Goal: Task Accomplishment & Management: Use online tool/utility

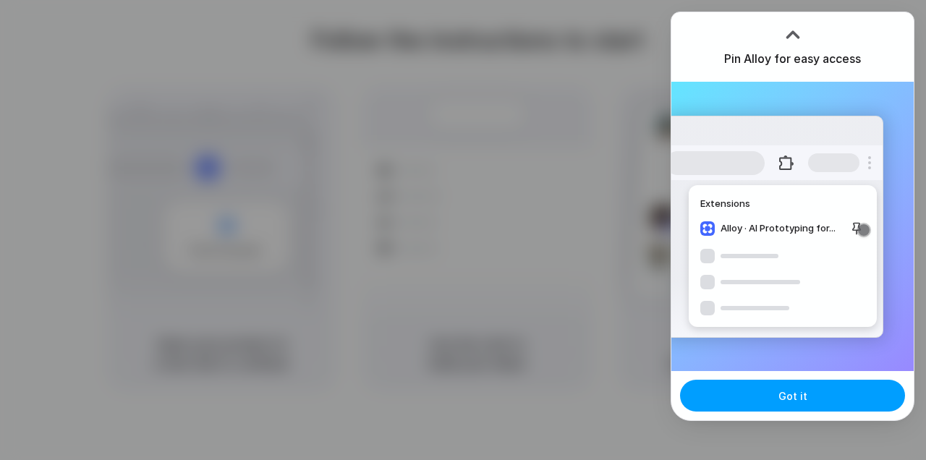
click at [740, 393] on button "Got it" at bounding box center [792, 396] width 225 height 32
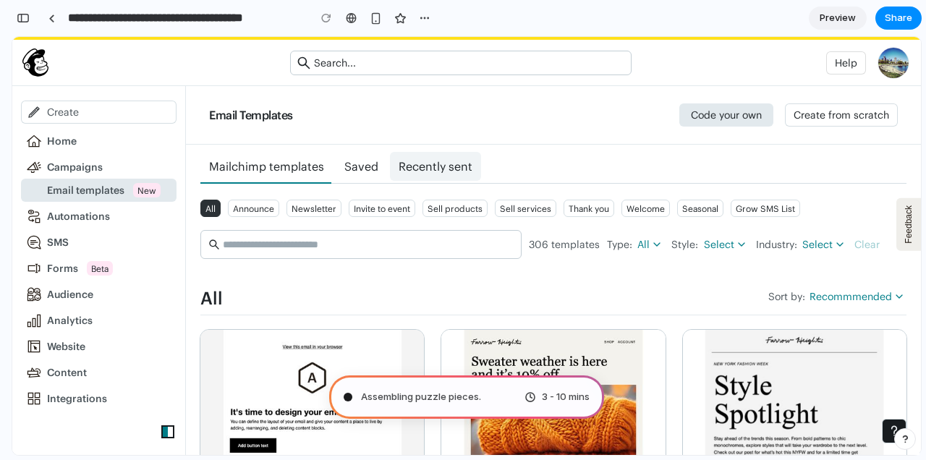
click at [418, 163] on span "Recently sent" at bounding box center [436, 166] width 74 height 14
click at [384, 163] on span "Saved" at bounding box center [361, 166] width 51 height 29
type input "**********"
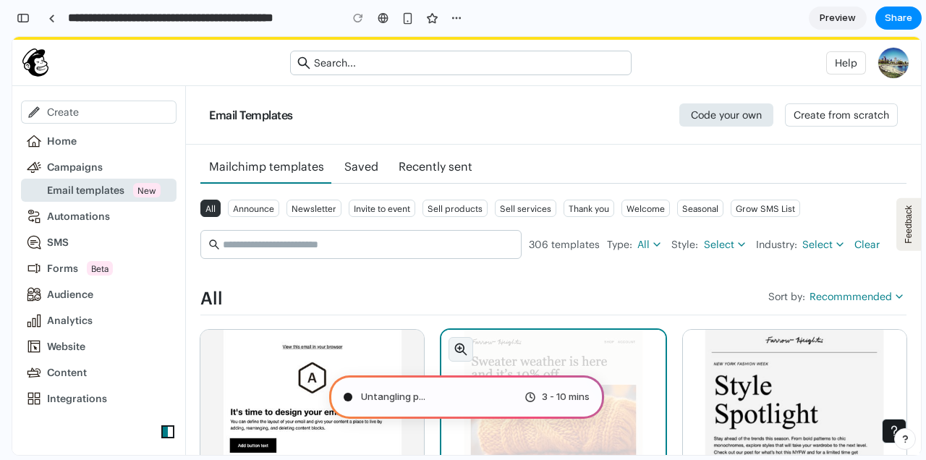
click at [458, 349] on icon "button" at bounding box center [461, 349] width 14 height 14
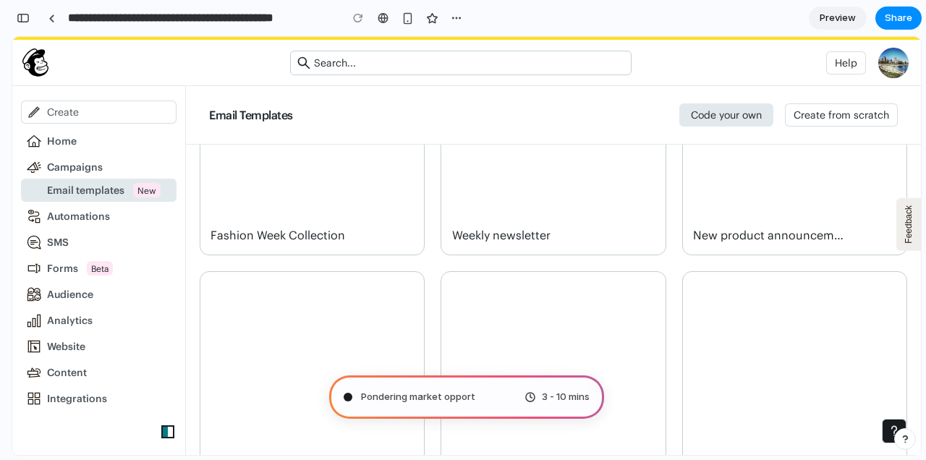
scroll to position [994, 0]
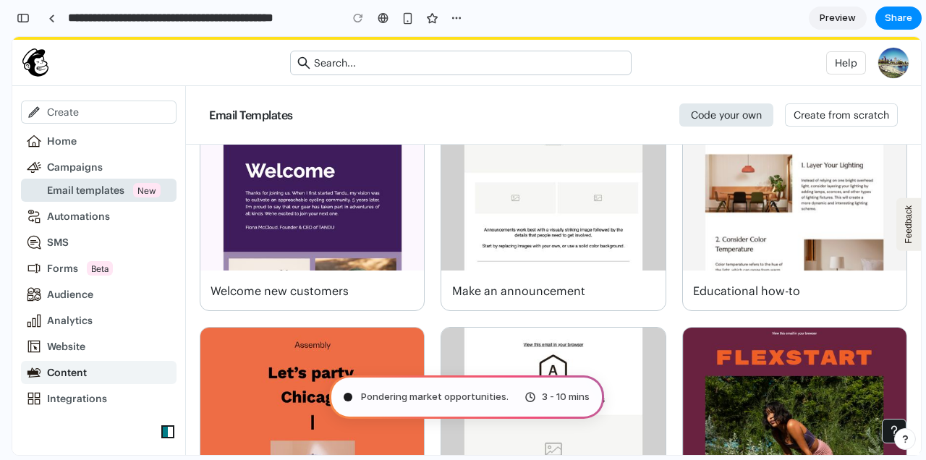
click at [85, 370] on span "Content" at bounding box center [67, 373] width 40 height 12
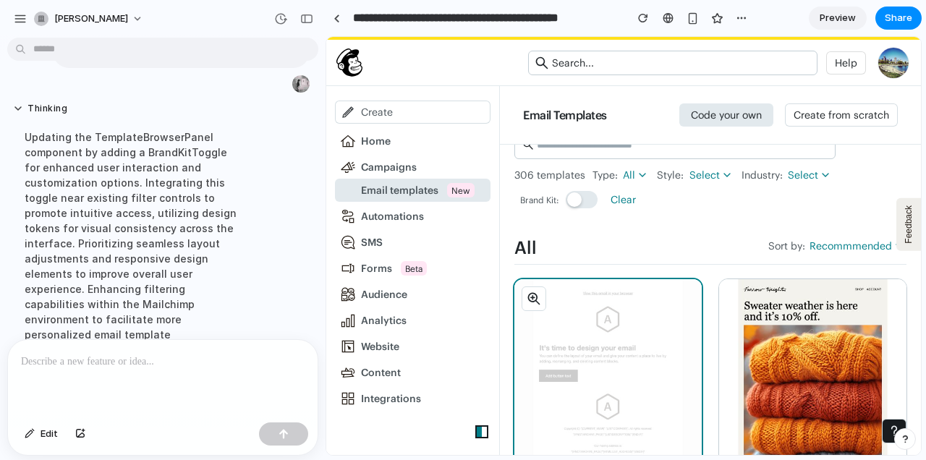
scroll to position [0, 0]
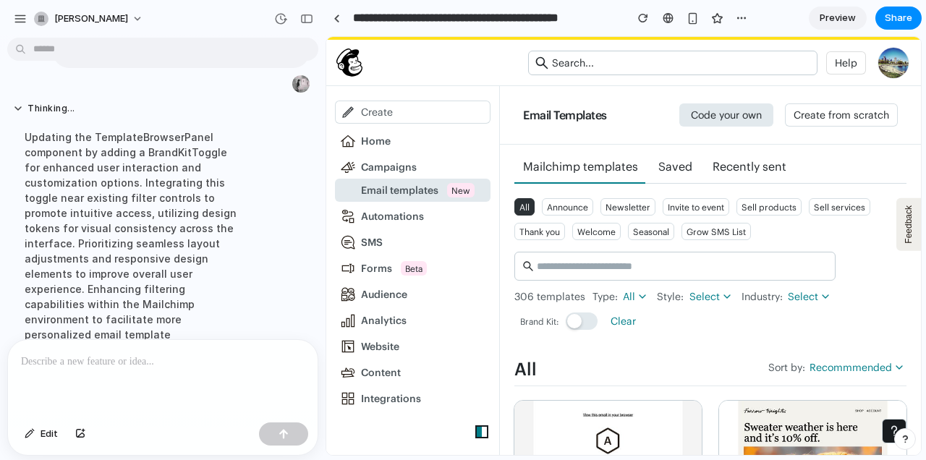
click at [591, 315] on button "Brand Kit disabled" at bounding box center [582, 320] width 32 height 17
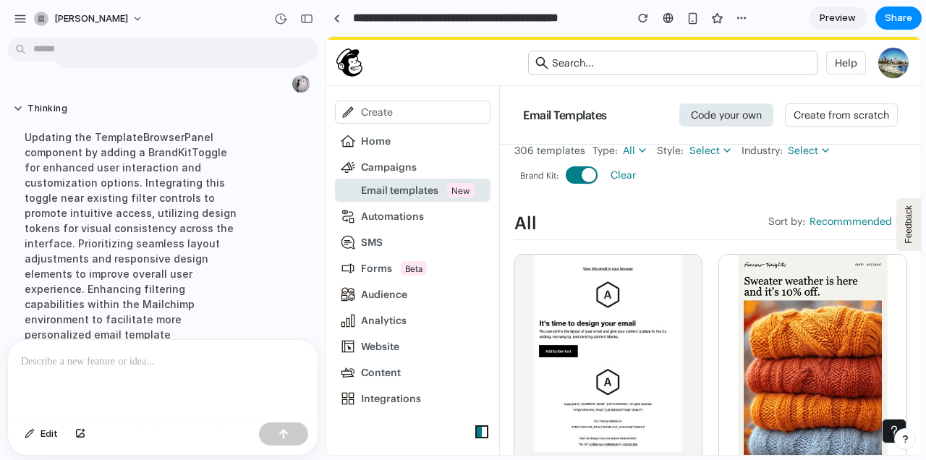
scroll to position [37, 0]
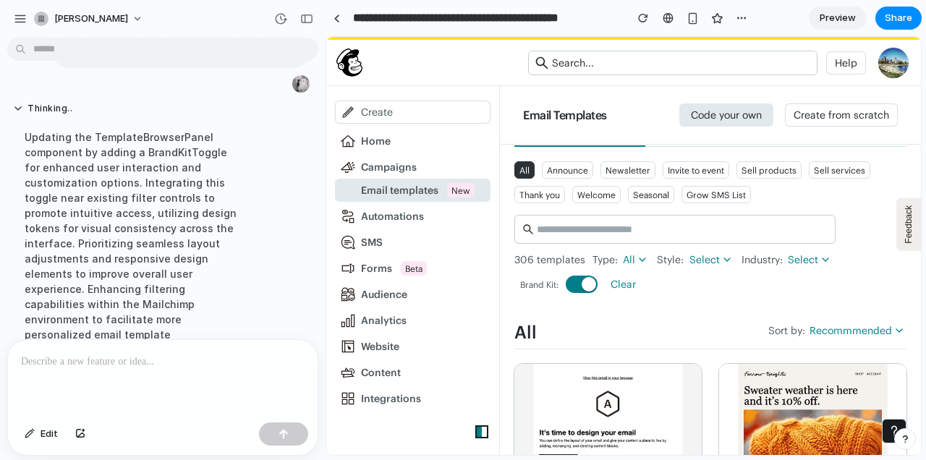
click at [578, 290] on button "Brand Kit enabled" at bounding box center [582, 284] width 32 height 17
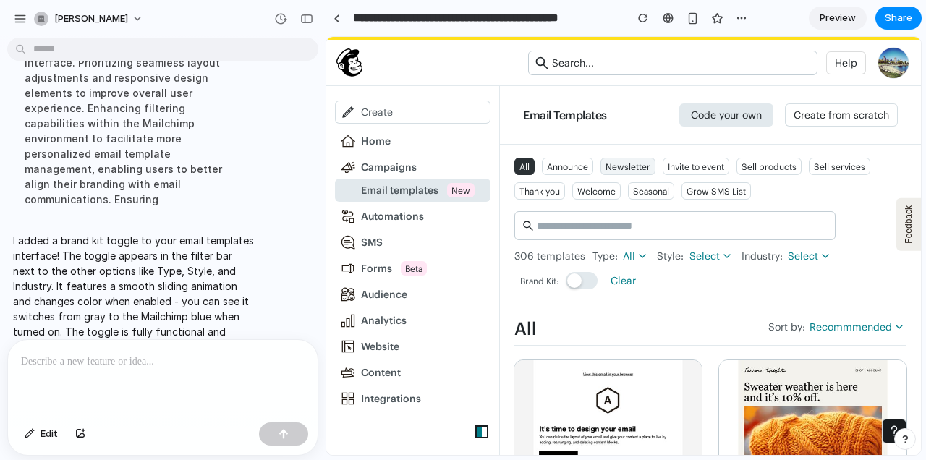
scroll to position [0, 0]
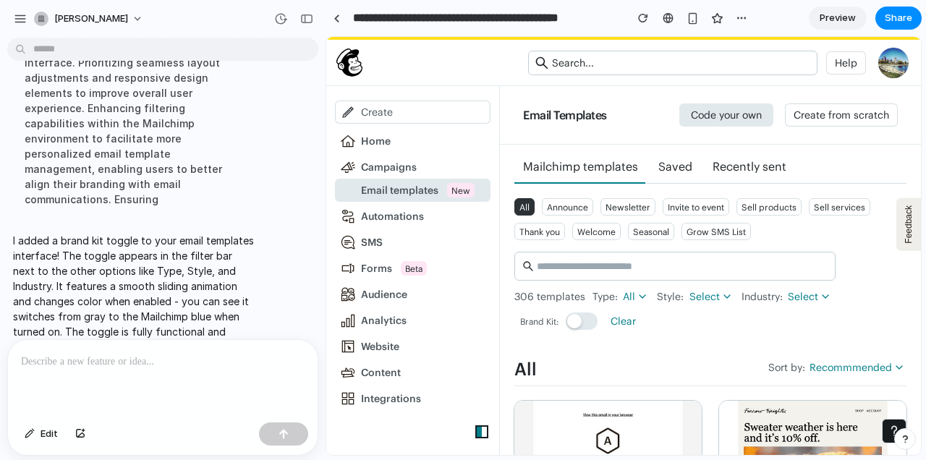
click at [584, 319] on button "Brand Kit disabled" at bounding box center [582, 320] width 32 height 17
click at [571, 319] on button "Brand Kit enabled" at bounding box center [582, 320] width 32 height 17
click at [582, 319] on button "Brand Kit disabled" at bounding box center [582, 320] width 32 height 17
click at [204, 386] on div at bounding box center [163, 378] width 310 height 77
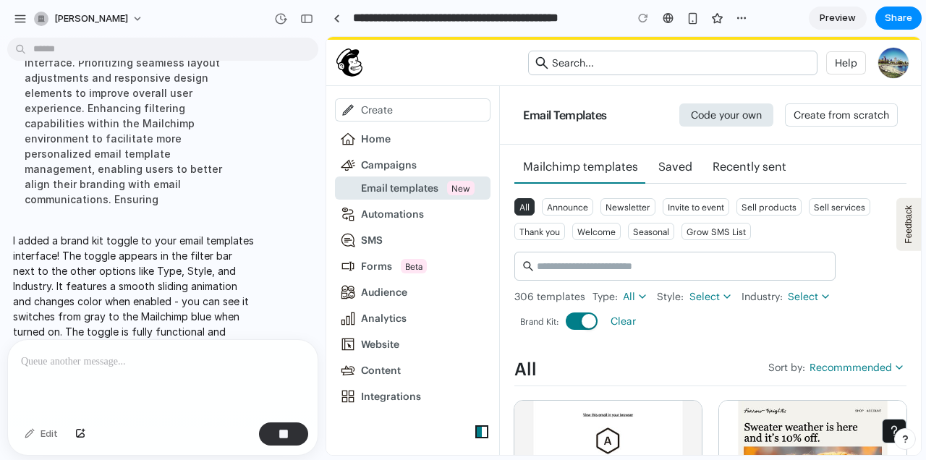
scroll to position [318, 0]
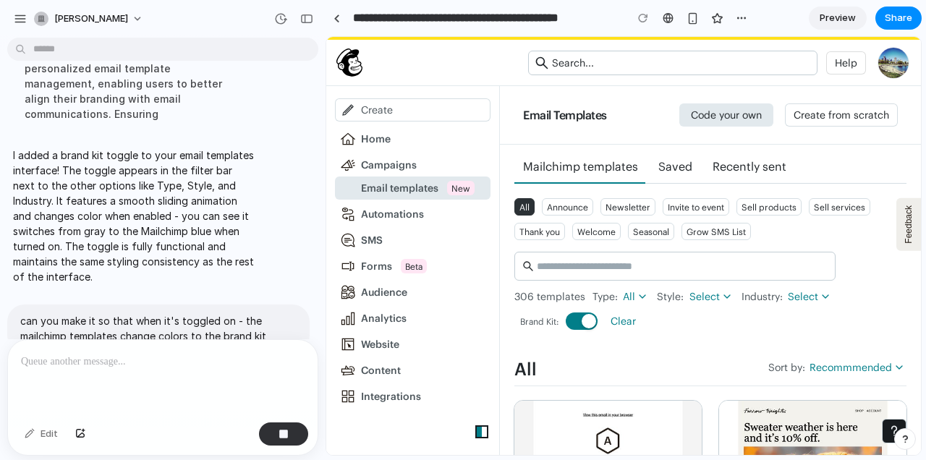
click at [580, 320] on button "Brand Kit enabled" at bounding box center [582, 320] width 32 height 17
click at [595, 320] on button "Brand Kit disabled" at bounding box center [582, 320] width 32 height 17
click at [578, 324] on button "Brand Kit enabled" at bounding box center [582, 320] width 32 height 17
click at [592, 321] on button "Brand Kit disabled" at bounding box center [582, 320] width 32 height 17
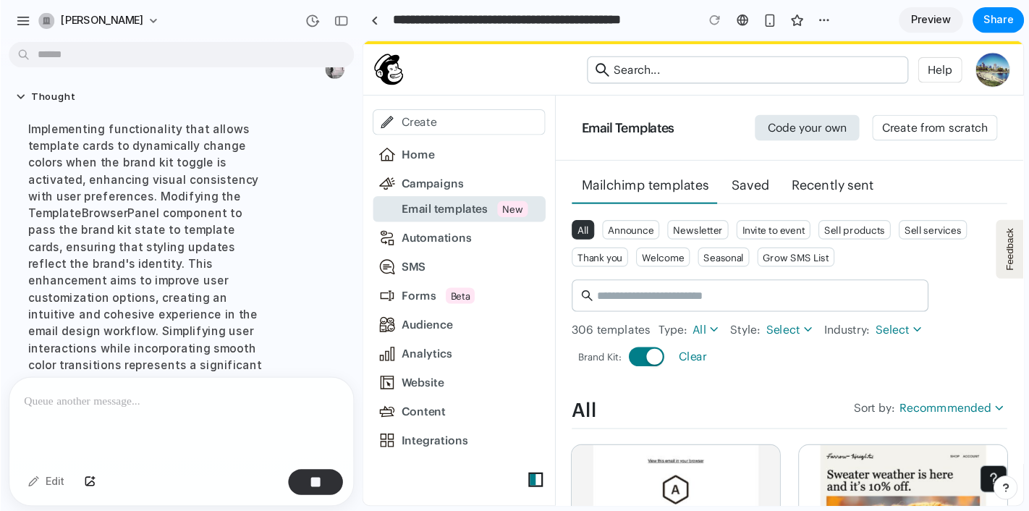
scroll to position [394, 0]
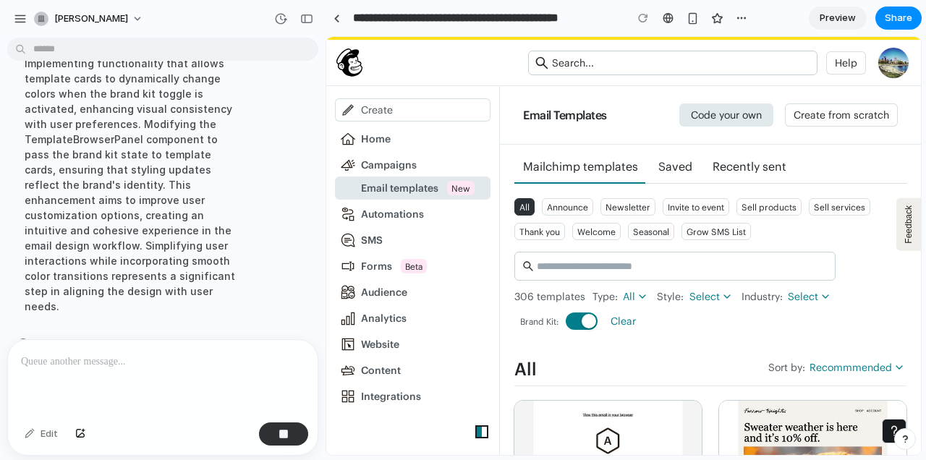
click at [584, 313] on button "Brand Kit enabled" at bounding box center [582, 320] width 32 height 17
click at [591, 313] on button "Brand Kit disabled" at bounding box center [582, 320] width 32 height 17
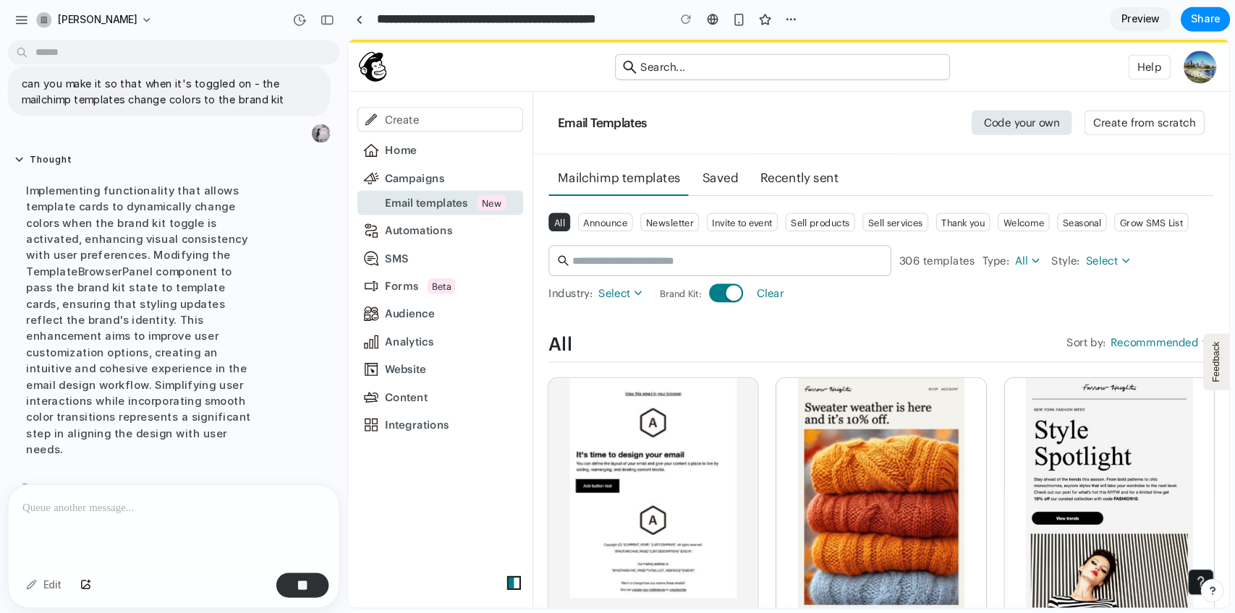
scroll to position [240, 0]
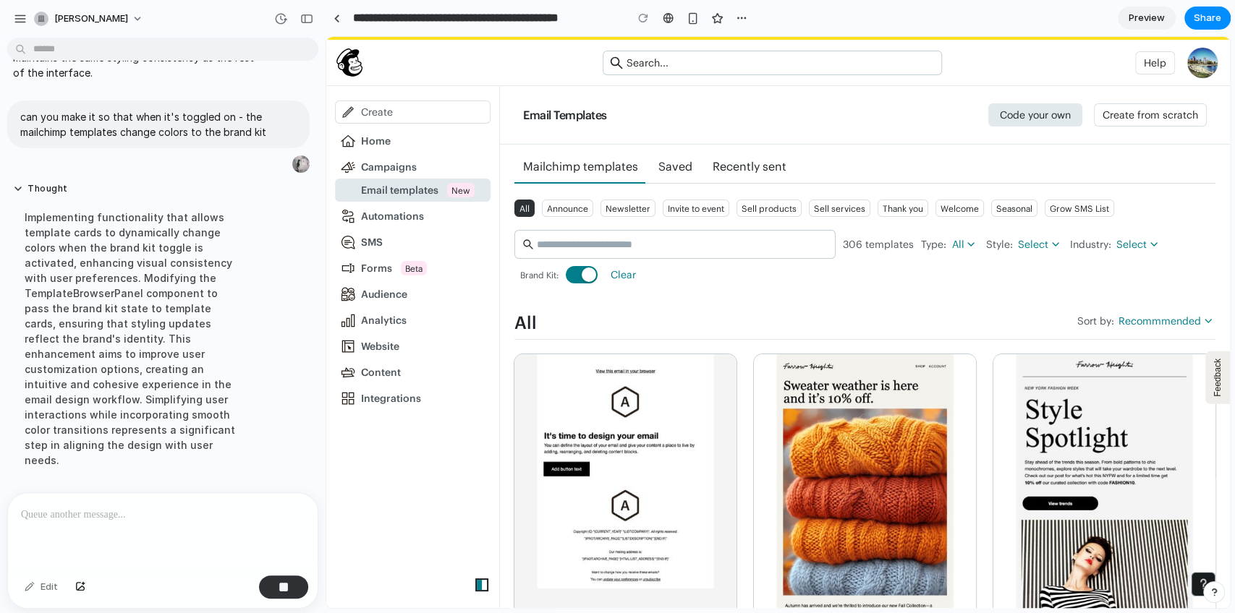
click at [569, 278] on button "Brand Kit enabled" at bounding box center [582, 274] width 32 height 17
click at [600, 272] on div "Brand Kit:" at bounding box center [558, 274] width 89 height 17
click at [584, 277] on button "Brand Kit disabled" at bounding box center [582, 274] width 32 height 17
click at [562, 274] on div "Brand Kit:" at bounding box center [558, 274] width 89 height 17
click at [586, 276] on div "Brand Kit enabled" at bounding box center [589, 275] width 14 height 14
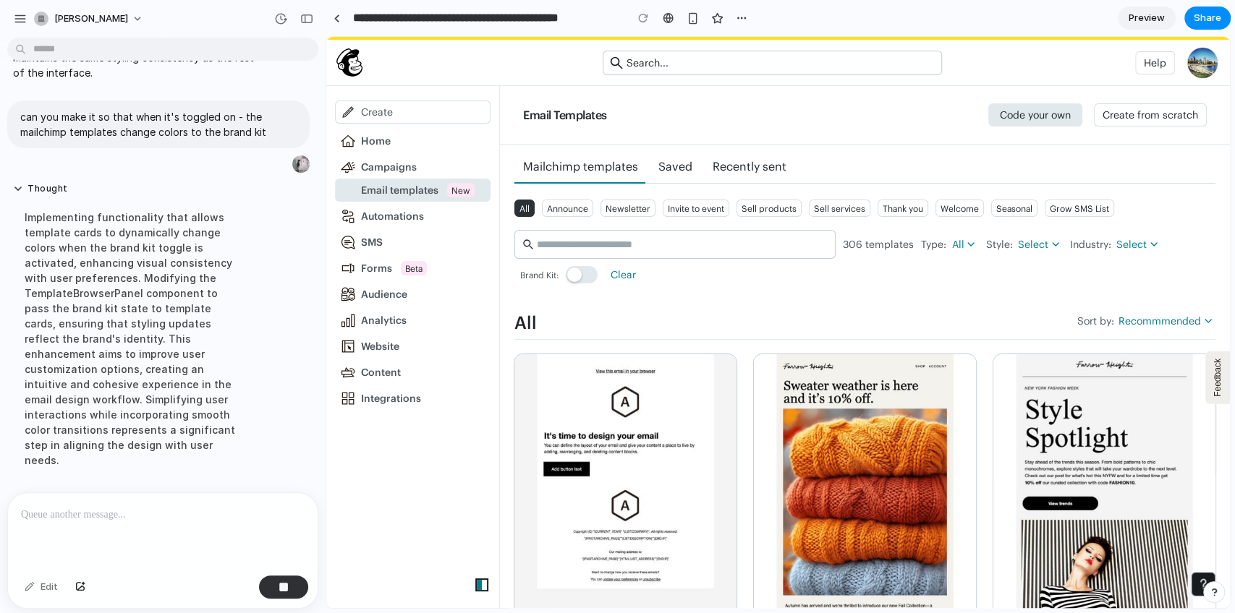
click at [590, 276] on button "Brand Kit disabled" at bounding box center [582, 274] width 32 height 17
click at [565, 284] on div "All Announce Newsletter Invite to event Sell products Sell services Thank you W…" at bounding box center [864, 269] width 701 height 142
click at [596, 281] on div "Brand Kit:" at bounding box center [558, 274] width 89 height 17
click at [581, 273] on button "Brand Kit enabled" at bounding box center [582, 274] width 32 height 17
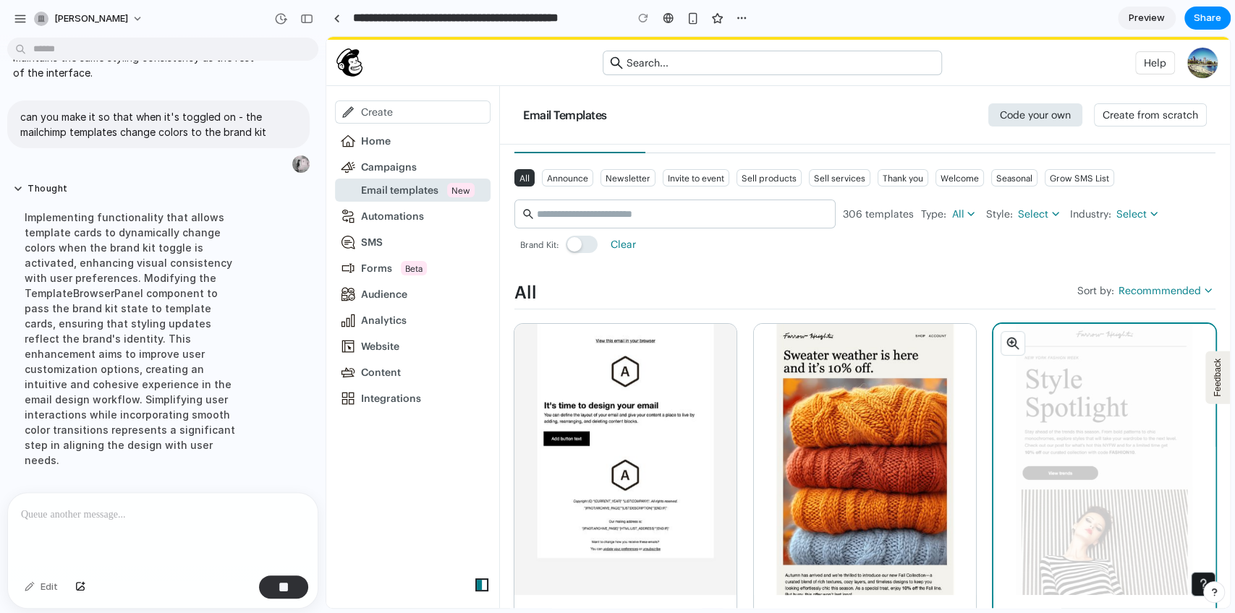
scroll to position [0, 0]
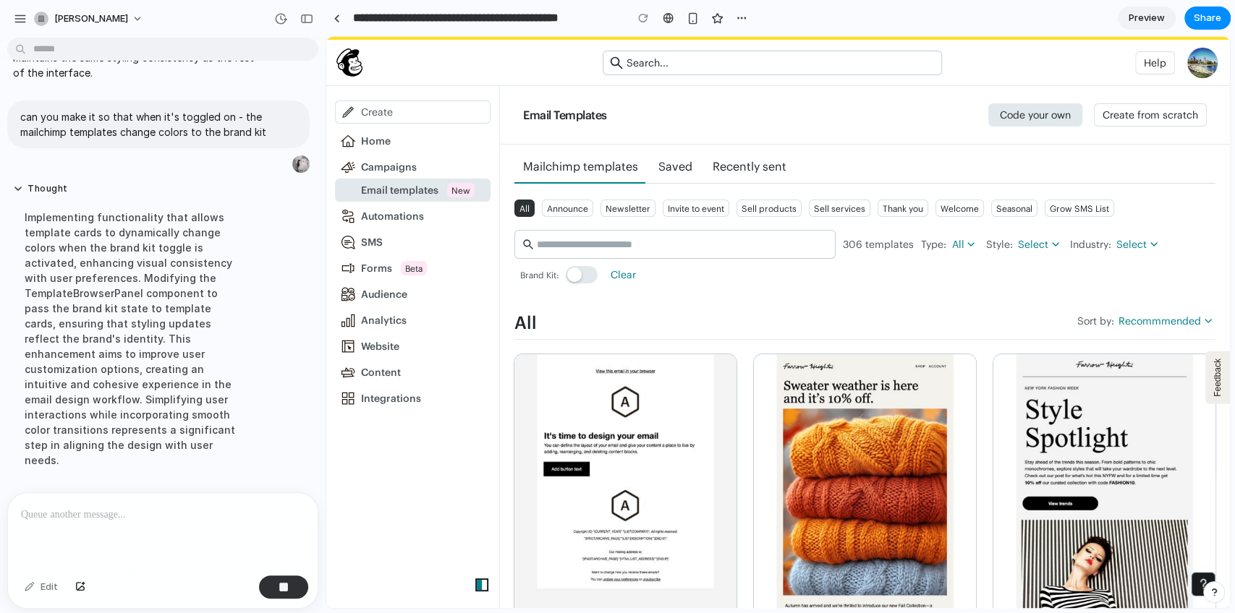
click at [583, 273] on button "Brand Kit disabled" at bounding box center [582, 274] width 32 height 17
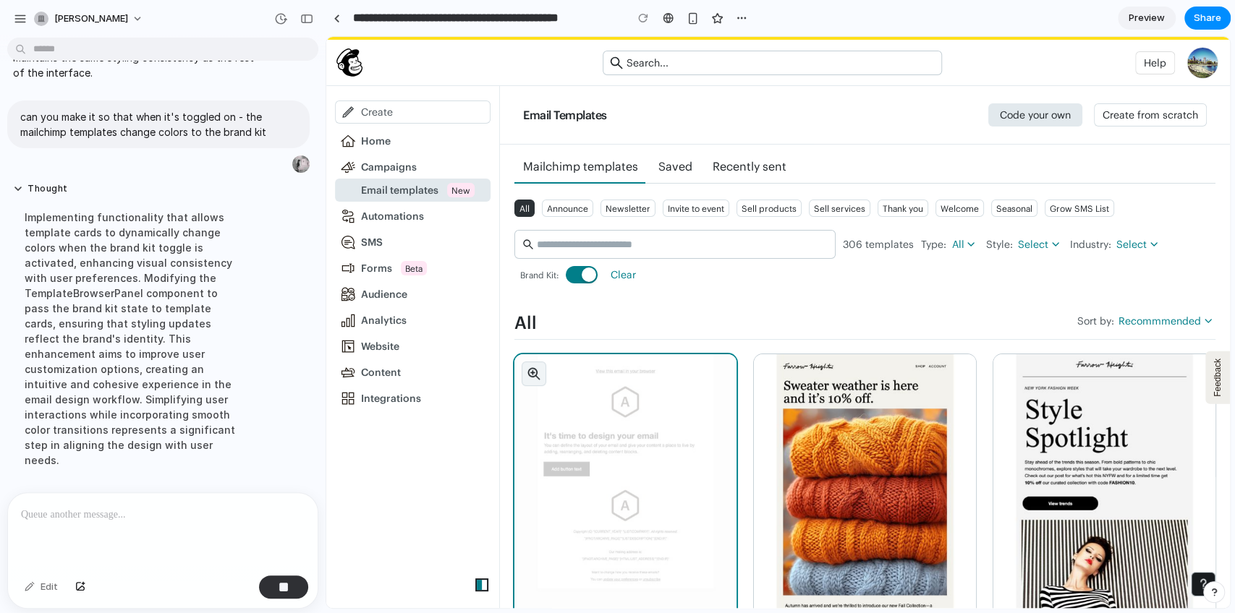
click at [524, 380] on button "button" at bounding box center [533, 374] width 25 height 25
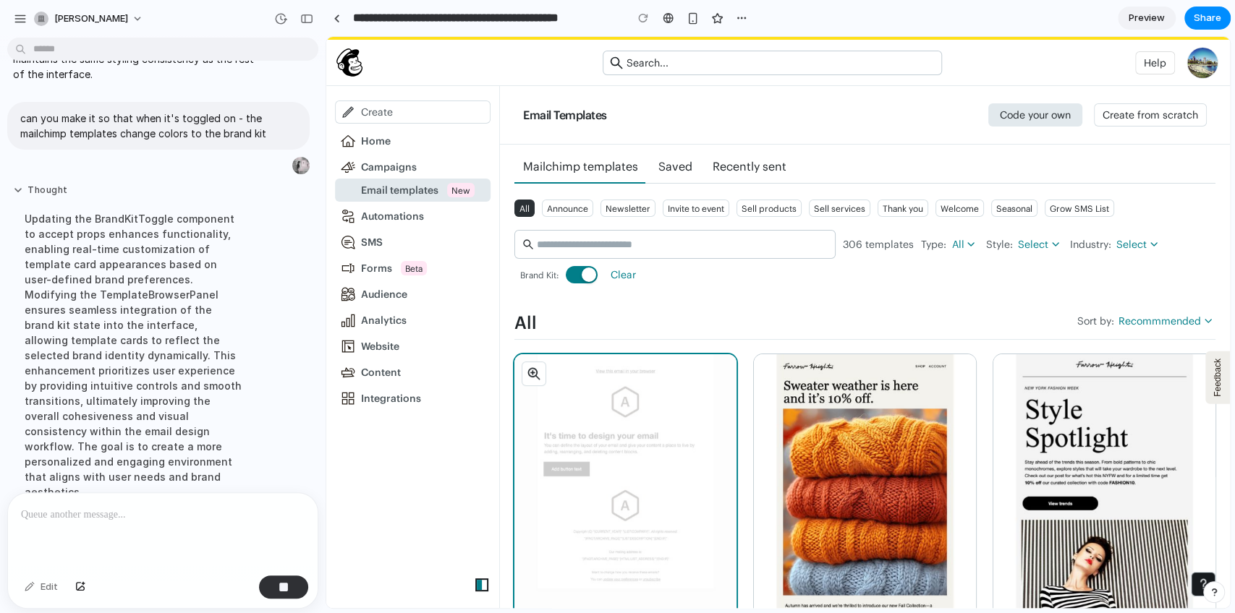
scroll to position [271, 0]
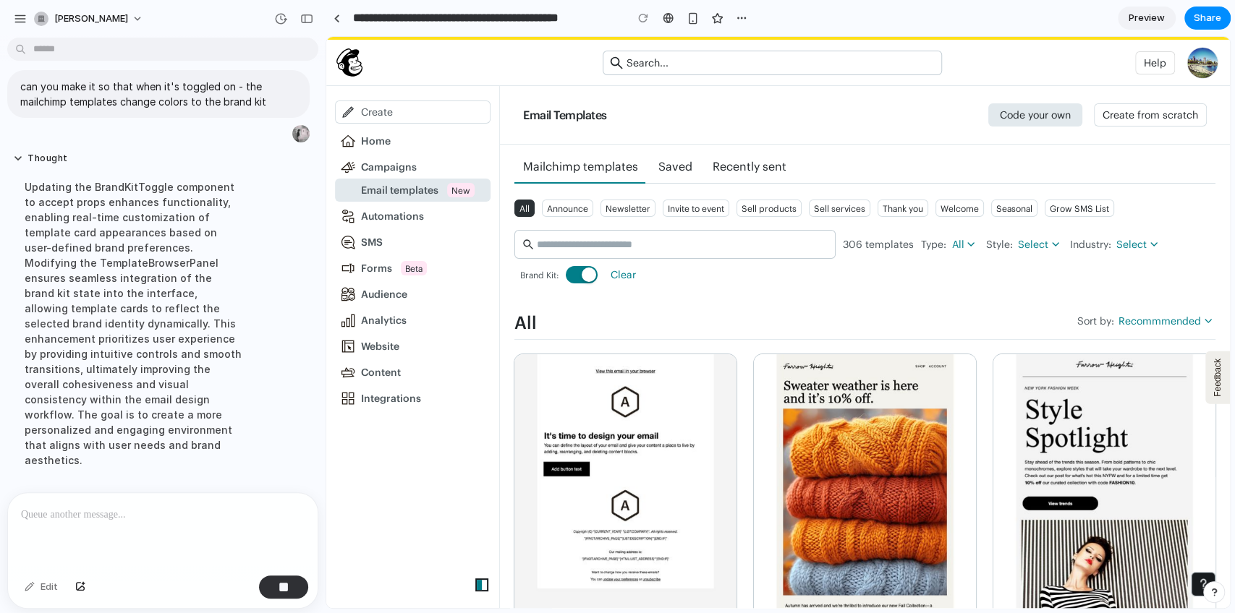
click at [581, 274] on button "Brand Kit enabled" at bounding box center [582, 274] width 32 height 17
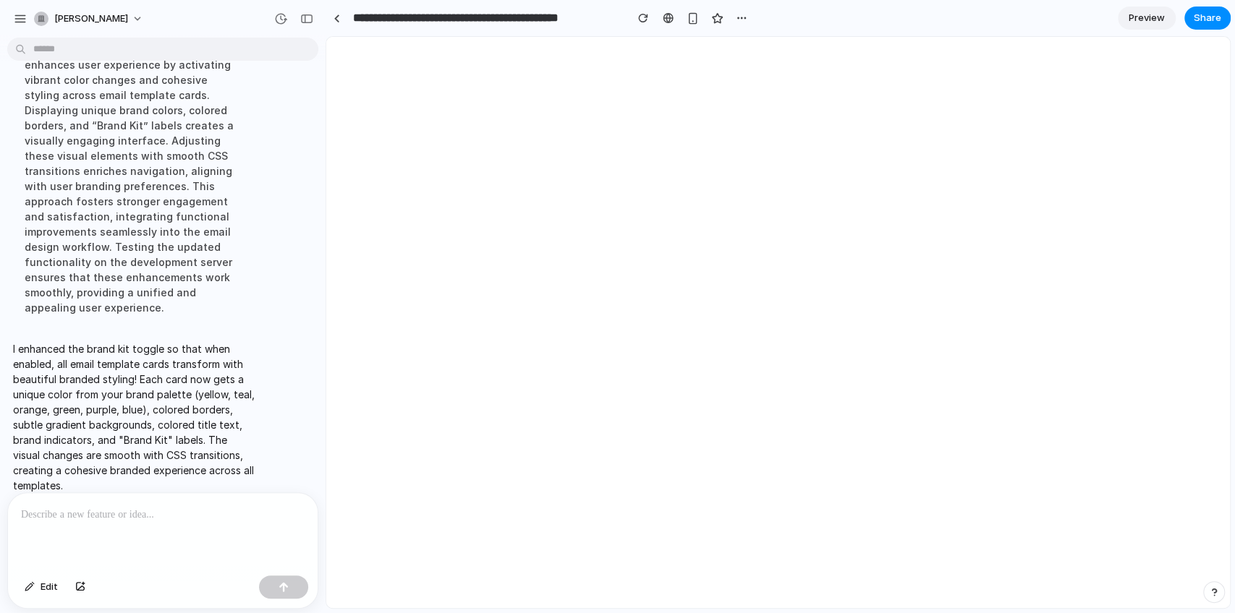
scroll to position [0, 0]
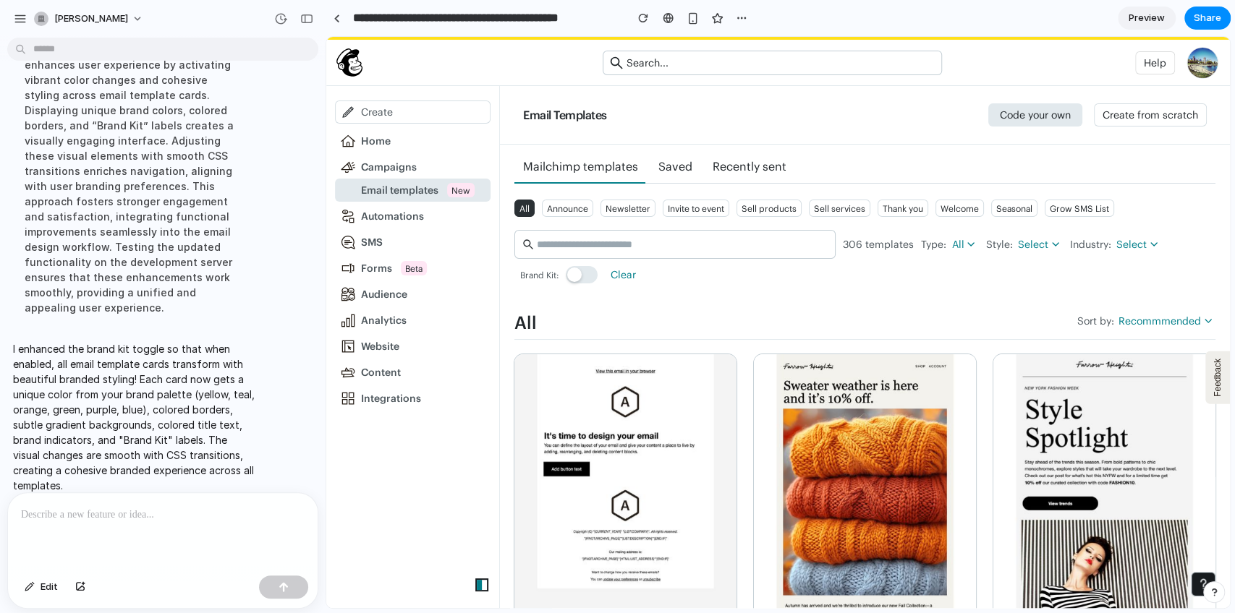
click at [584, 277] on button "Brand Kit disabled" at bounding box center [582, 274] width 32 height 17
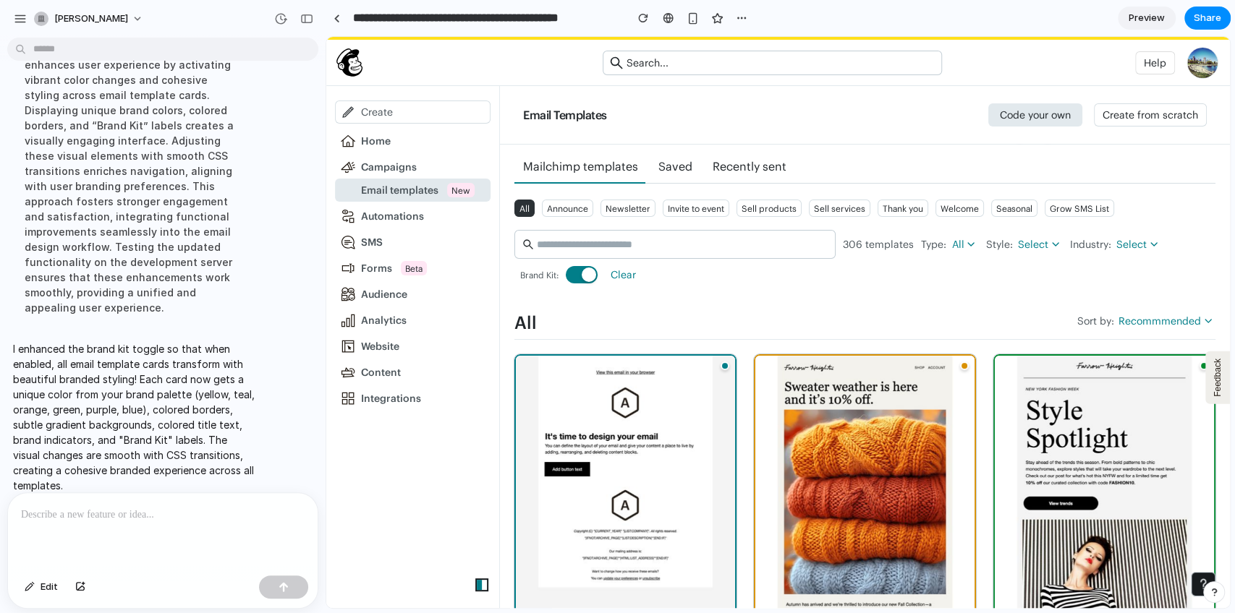
click at [578, 277] on button "Brand Kit enabled" at bounding box center [582, 274] width 32 height 17
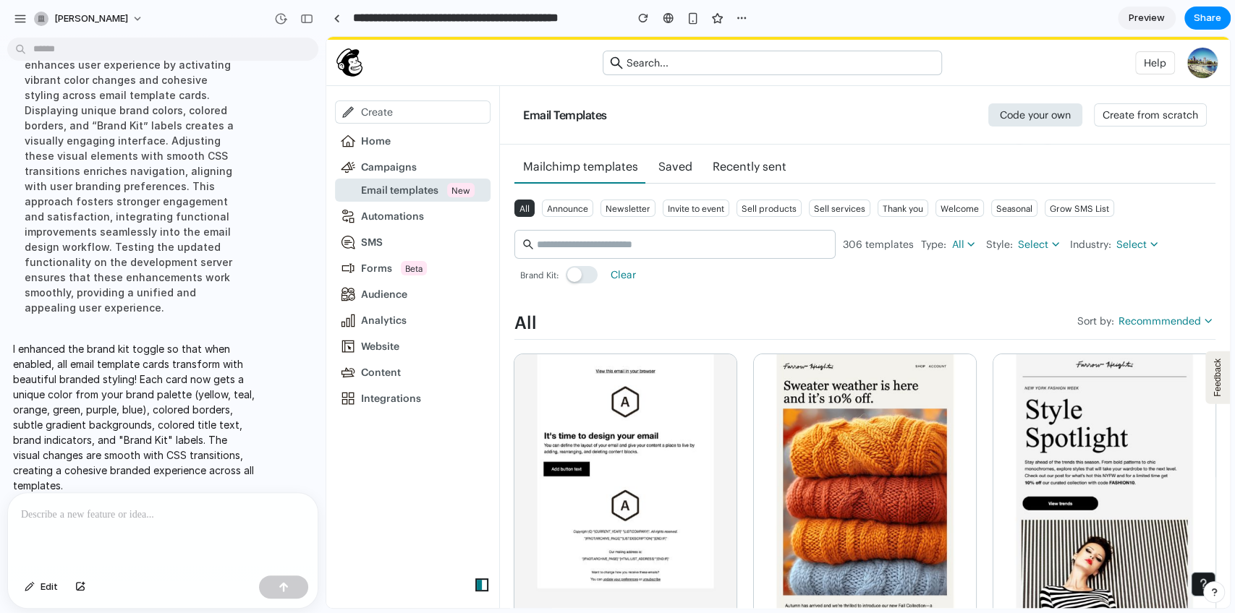
click at [599, 267] on div "Brand Kit:" at bounding box center [558, 274] width 89 height 17
click at [589, 270] on button "Brand Kit disabled" at bounding box center [582, 274] width 32 height 17
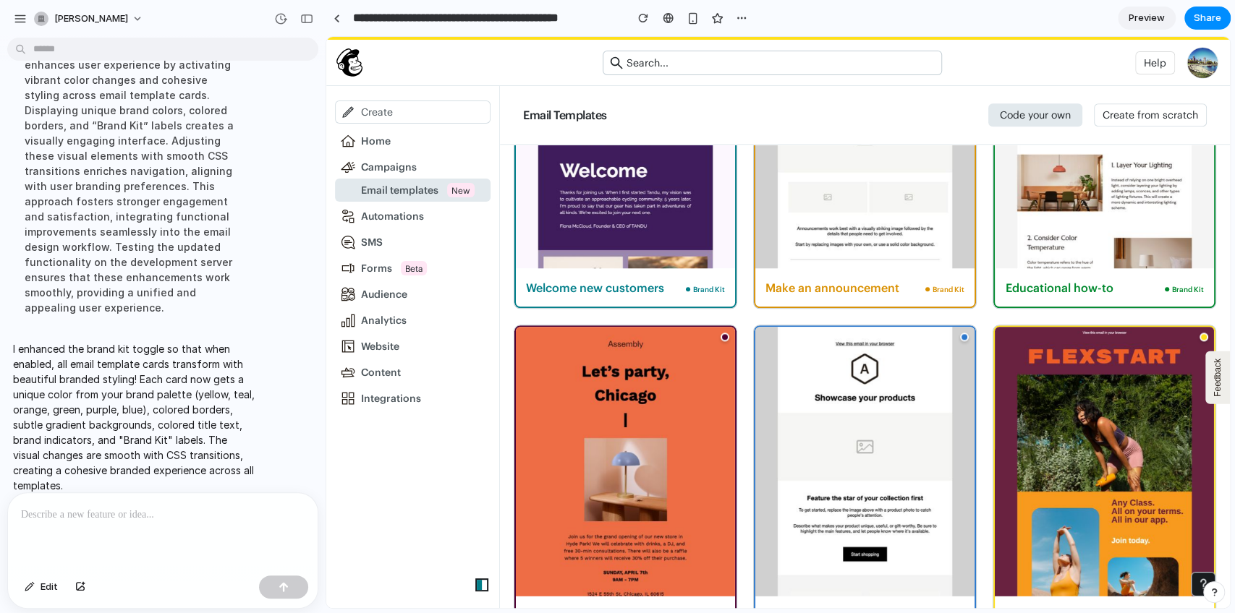
scroll to position [1387, 0]
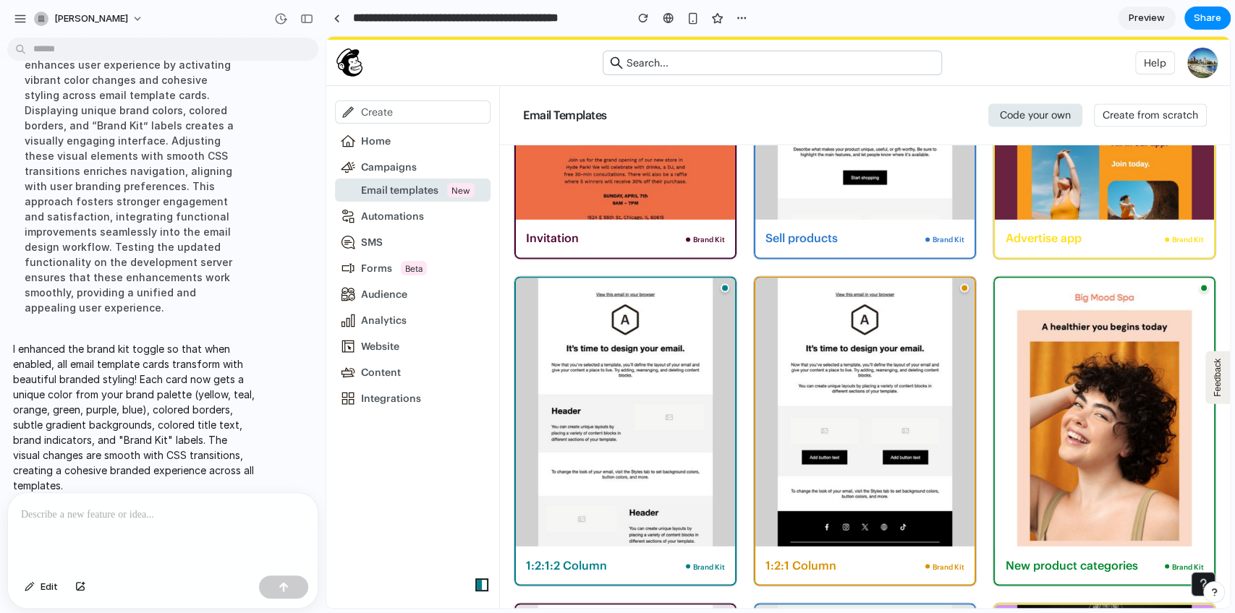
click at [178, 459] on div at bounding box center [163, 531] width 310 height 77
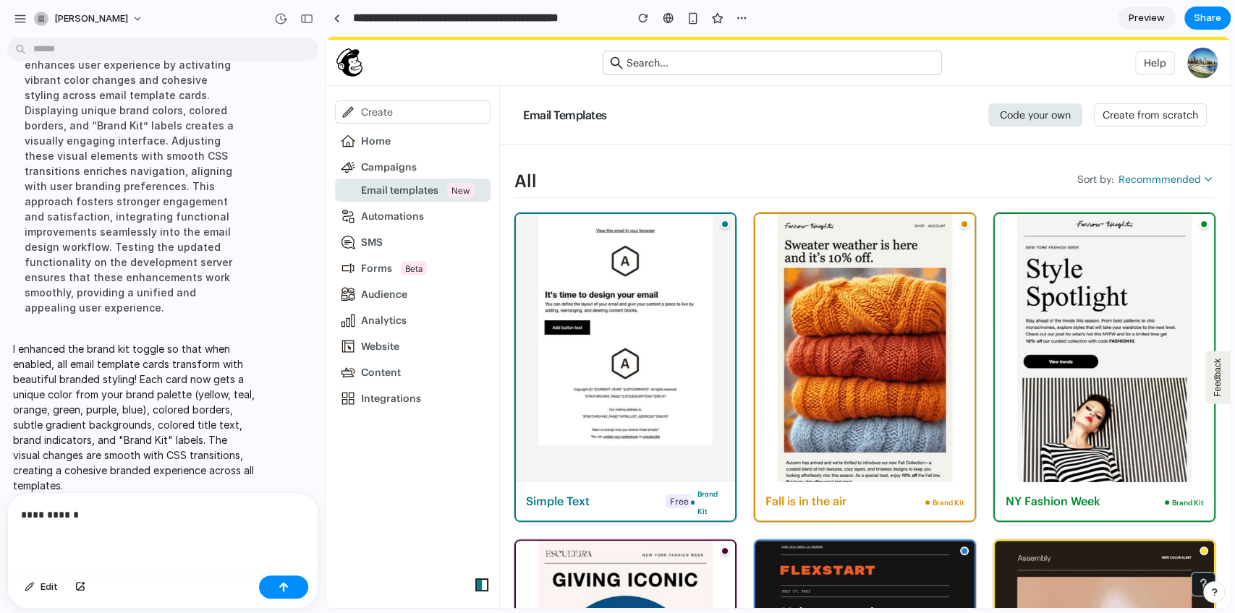
scroll to position [0, 0]
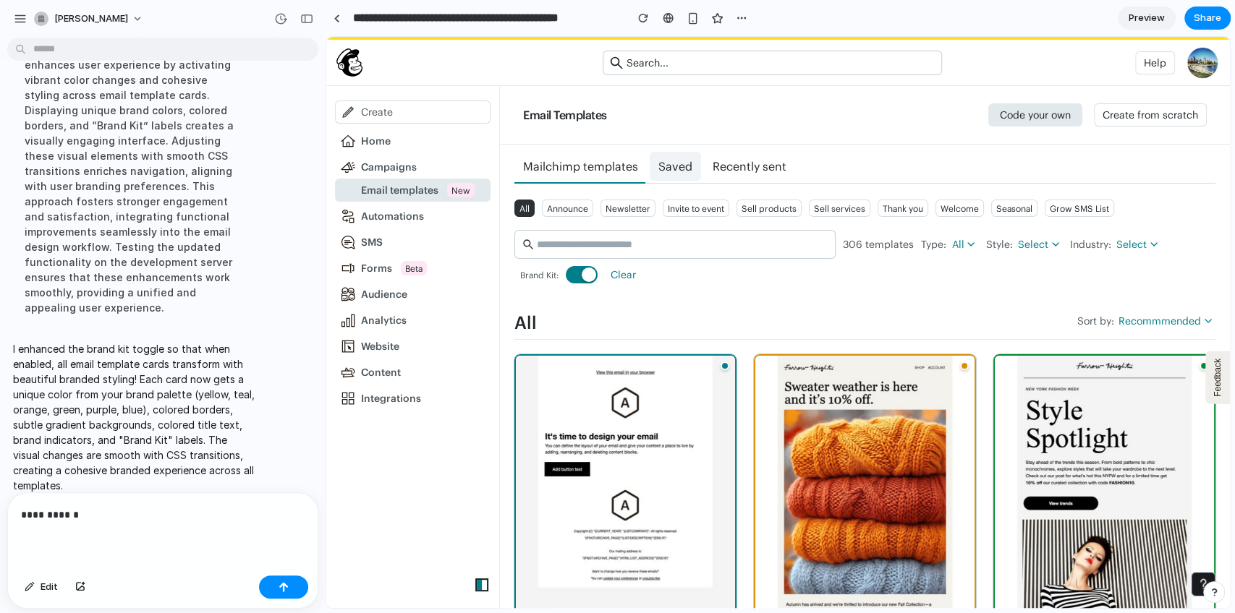
click at [680, 169] on span "Saved" at bounding box center [675, 166] width 34 height 14
click at [119, 459] on div "**********" at bounding box center [163, 531] width 310 height 77
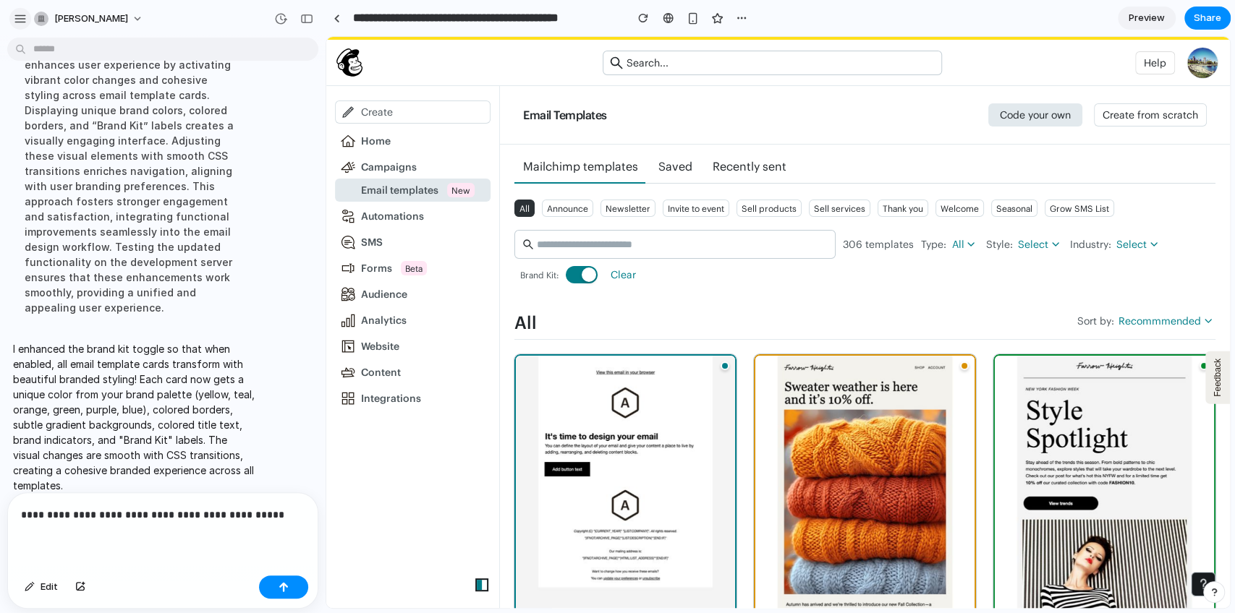
click at [25, 22] on div "button" at bounding box center [20, 18] width 13 height 13
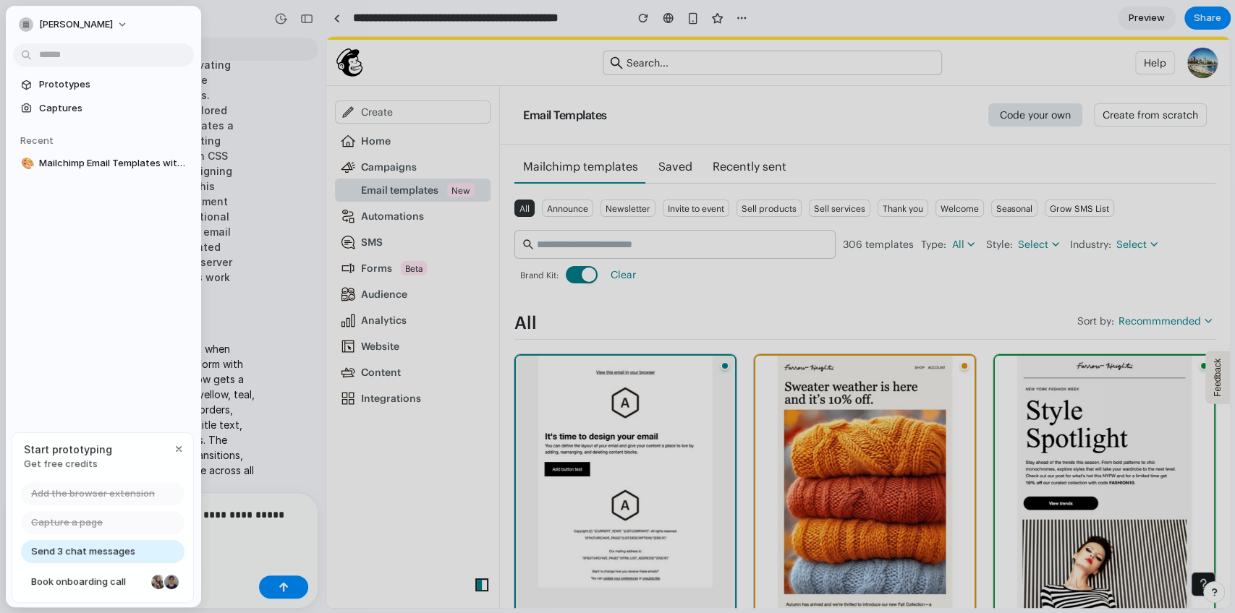
click at [274, 275] on div "Thought Implementing the brand kit toggle enhances user experience by activatin…" at bounding box center [158, 170] width 302 height 326
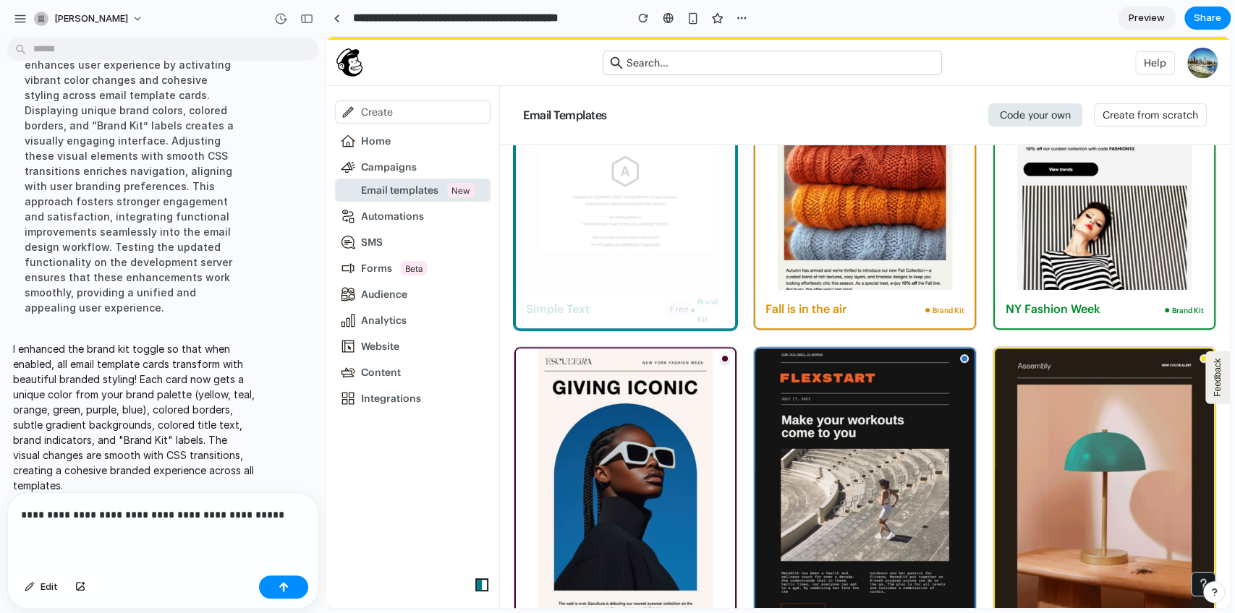
scroll to position [440, 0]
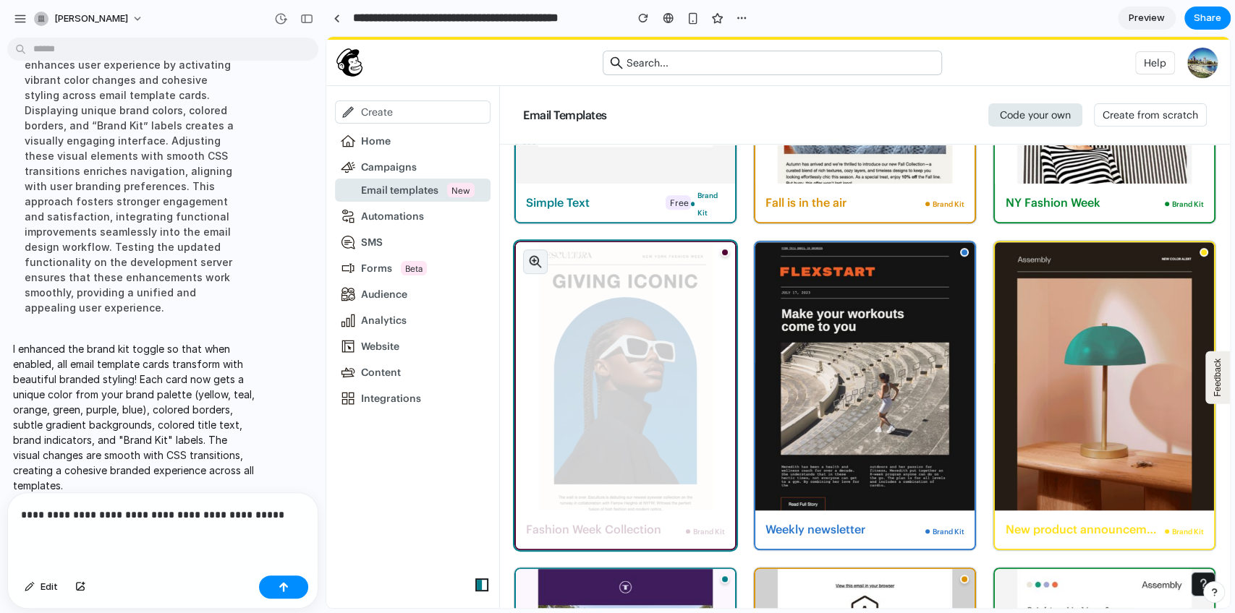
click at [537, 261] on icon "button" at bounding box center [535, 262] width 12 height 12
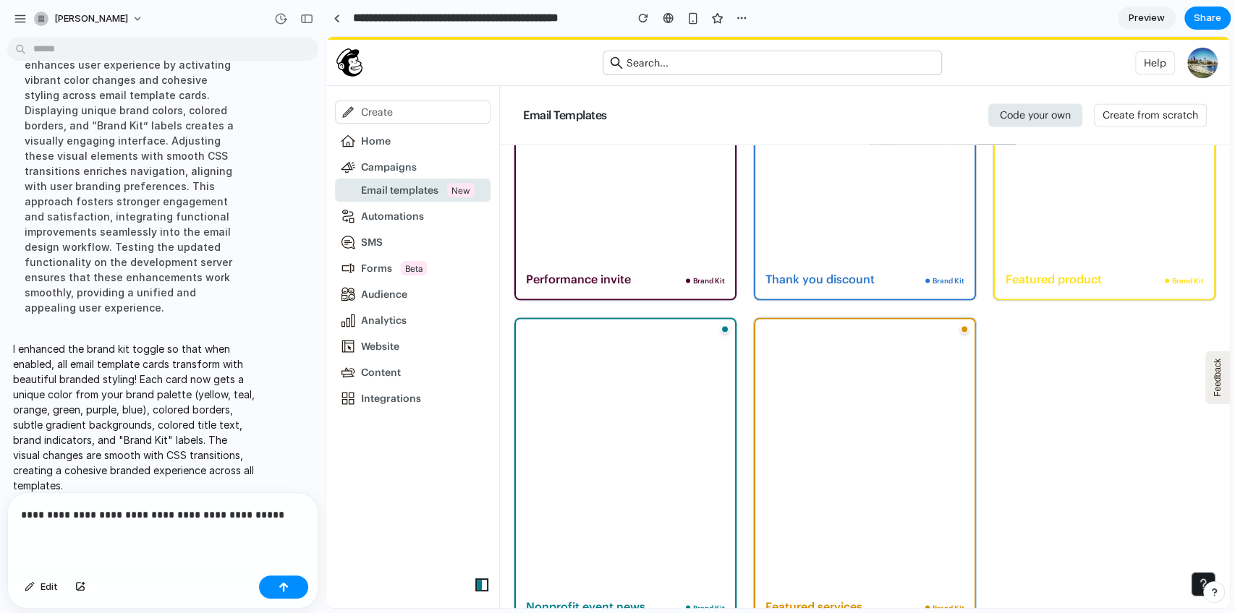
scroll to position [5361, 0]
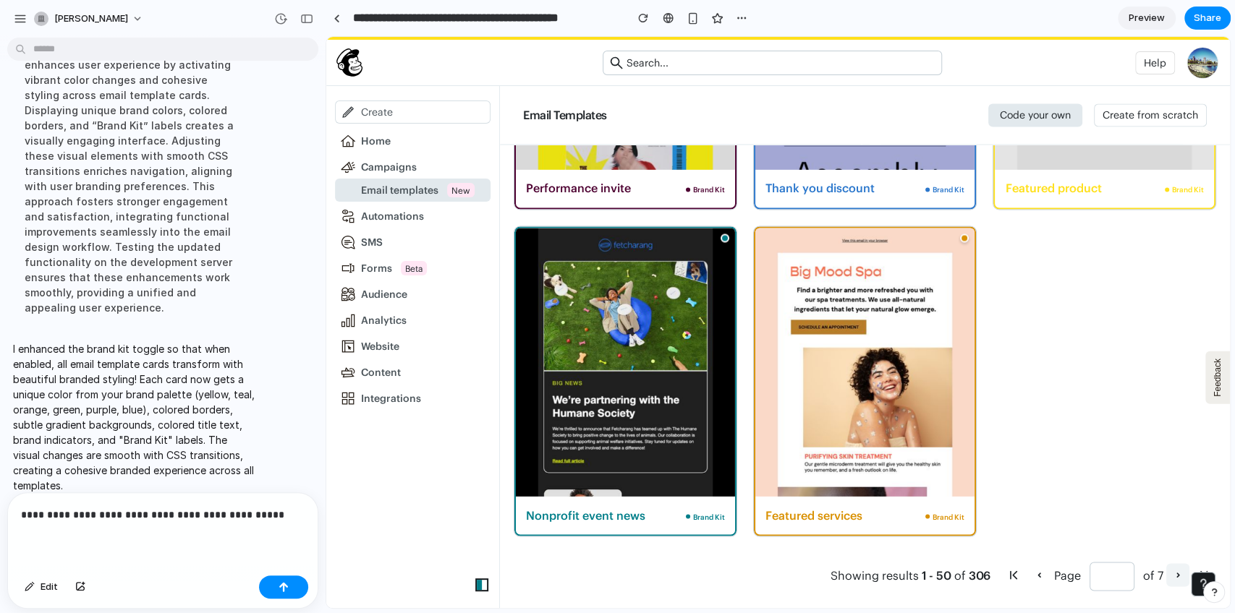
click at [925, 459] on icon "button" at bounding box center [1177, 575] width 14 height 14
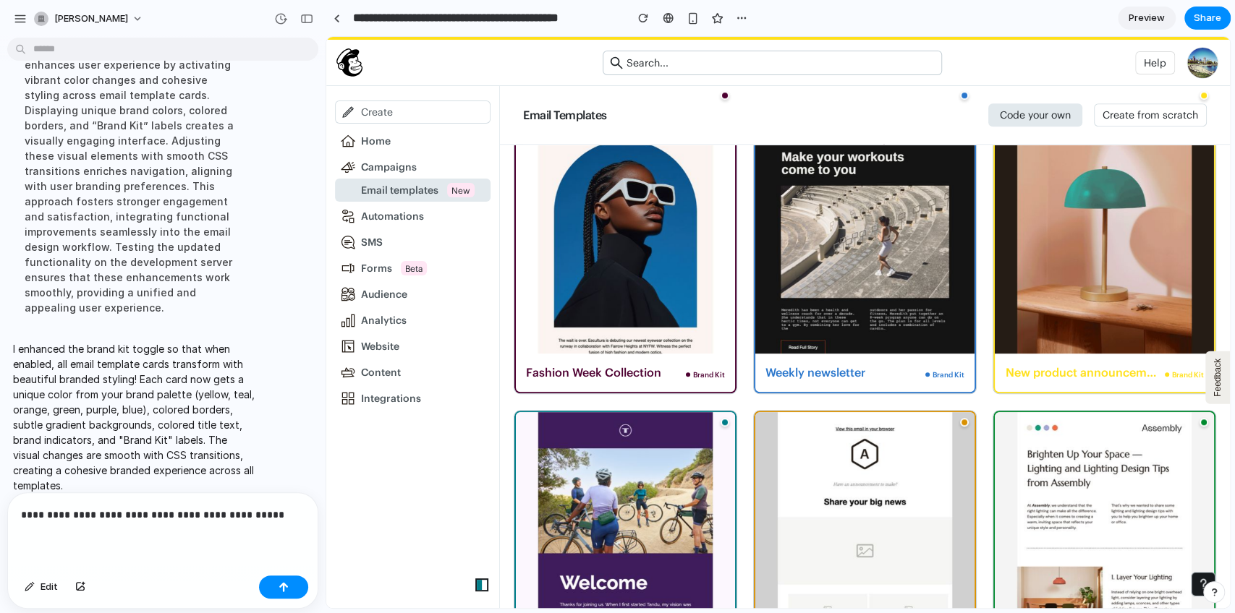
scroll to position [0, 0]
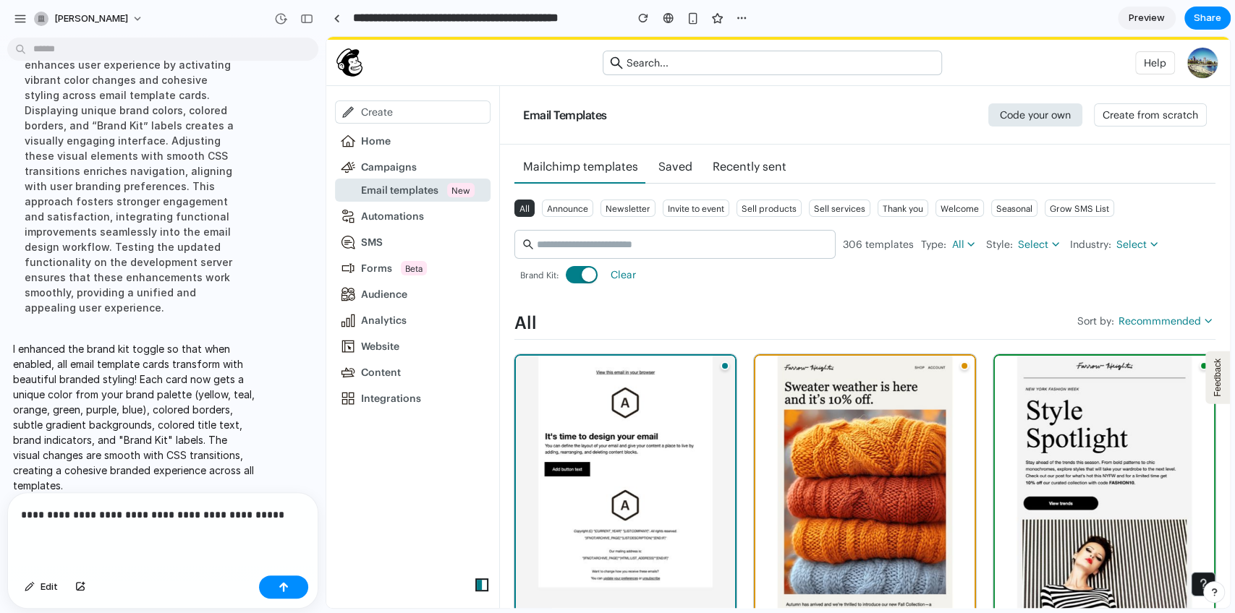
click at [58, 459] on div "**********" at bounding box center [163, 531] width 310 height 77
click at [86, 459] on p "**********" at bounding box center [163, 514] width 284 height 17
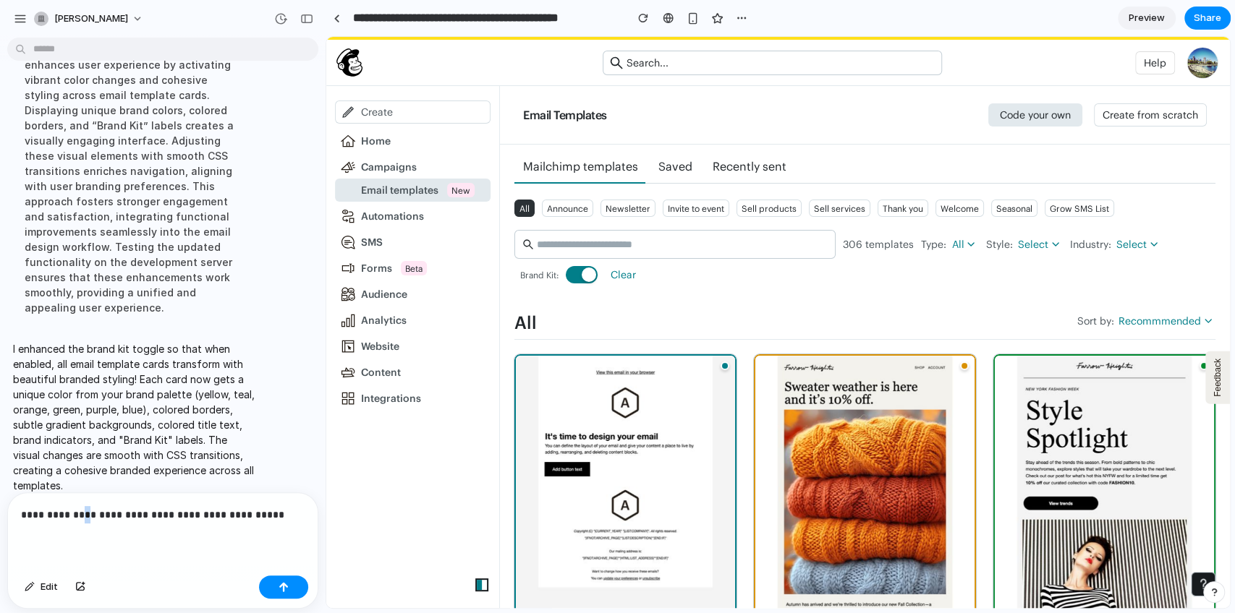
click at [86, 459] on p "**********" at bounding box center [163, 514] width 284 height 17
click at [575, 271] on button "Brand Kit enabled" at bounding box center [582, 274] width 32 height 17
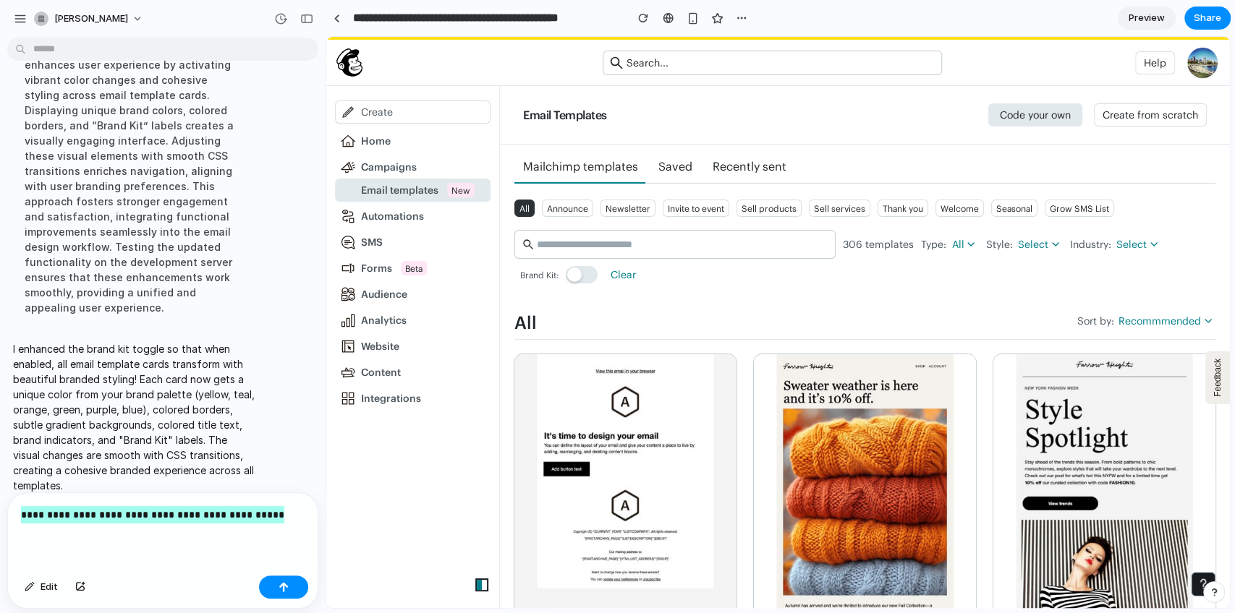
click at [585, 274] on button "Brand Kit disabled" at bounding box center [582, 274] width 32 height 17
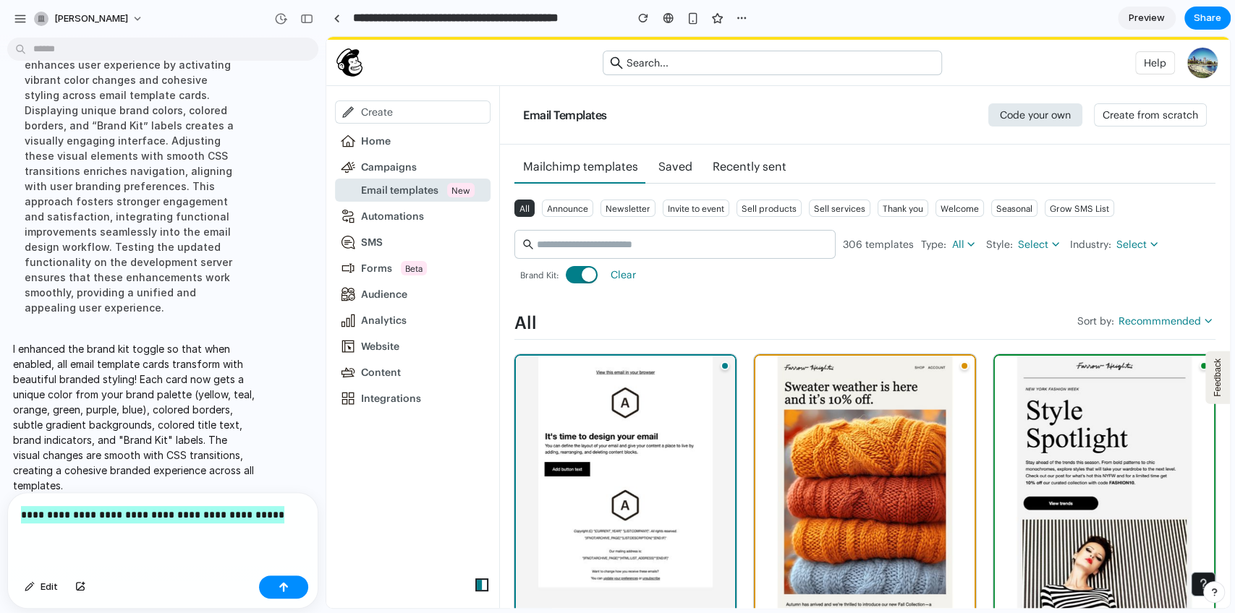
click at [566, 280] on div "Brand Kit:" at bounding box center [558, 274] width 89 height 17
click at [567, 278] on button "Brand Kit enabled" at bounding box center [582, 274] width 32 height 17
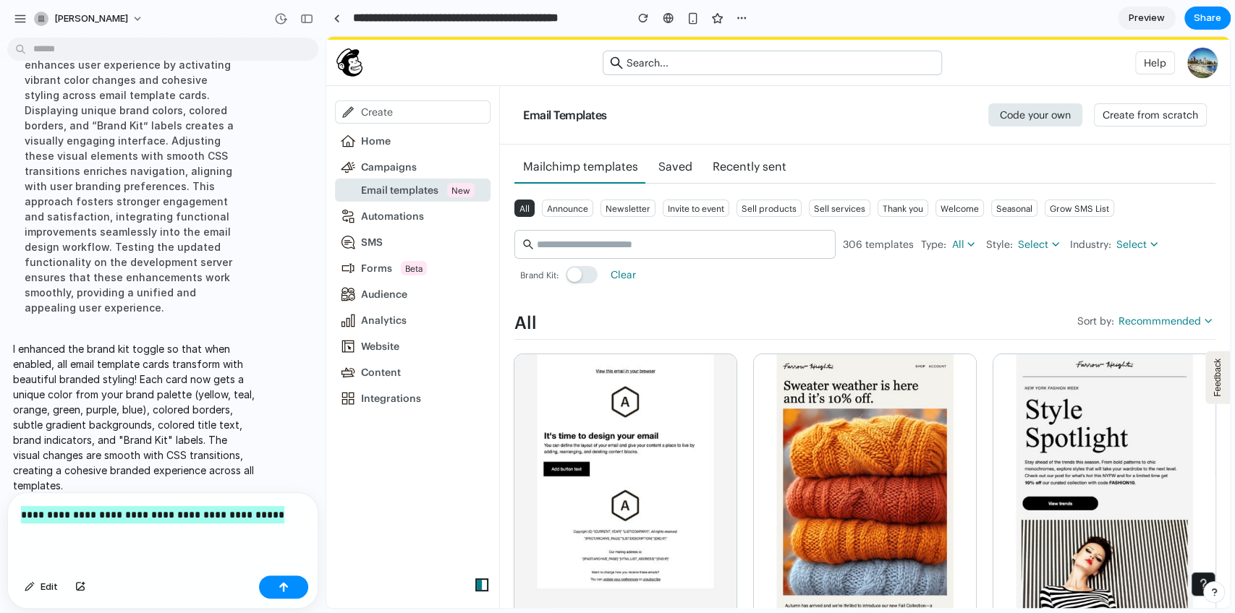
click at [604, 269] on div "306 templates Type: All Style: Select Industry: Select Brand Kit: Clear" at bounding box center [864, 257] width 701 height 54
click at [594, 276] on button "Brand Kit disabled" at bounding box center [582, 274] width 32 height 17
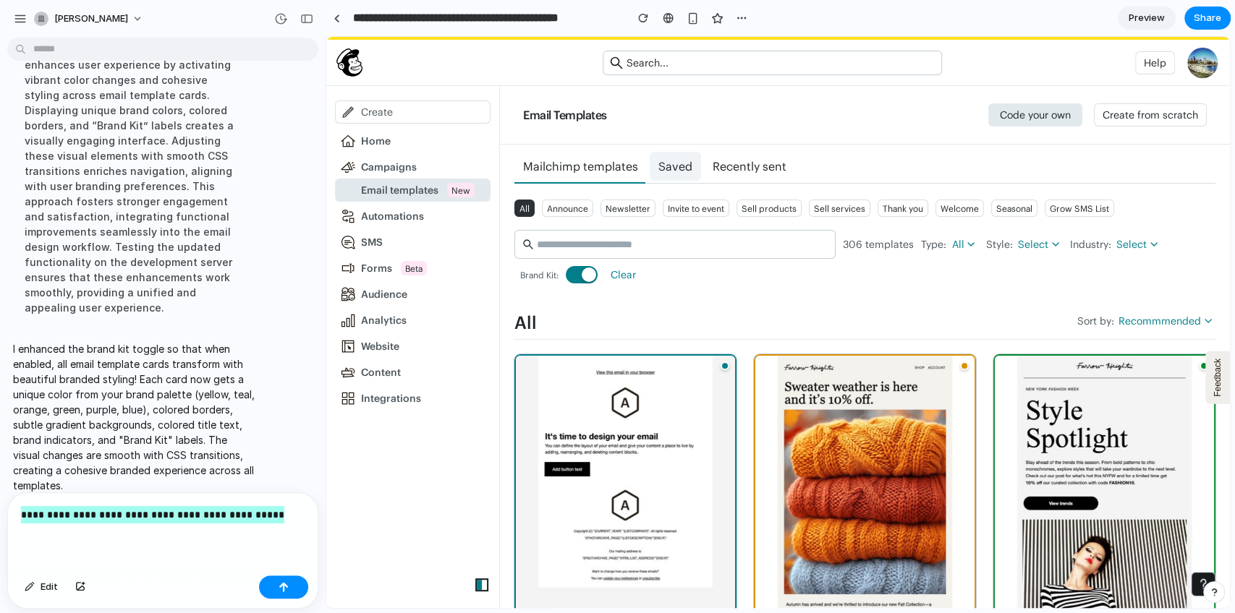
click at [672, 161] on span "Saved" at bounding box center [675, 166] width 34 height 14
click at [749, 156] on span "Recently sent" at bounding box center [749, 166] width 91 height 29
